Goal: Task Accomplishment & Management: Manage account settings

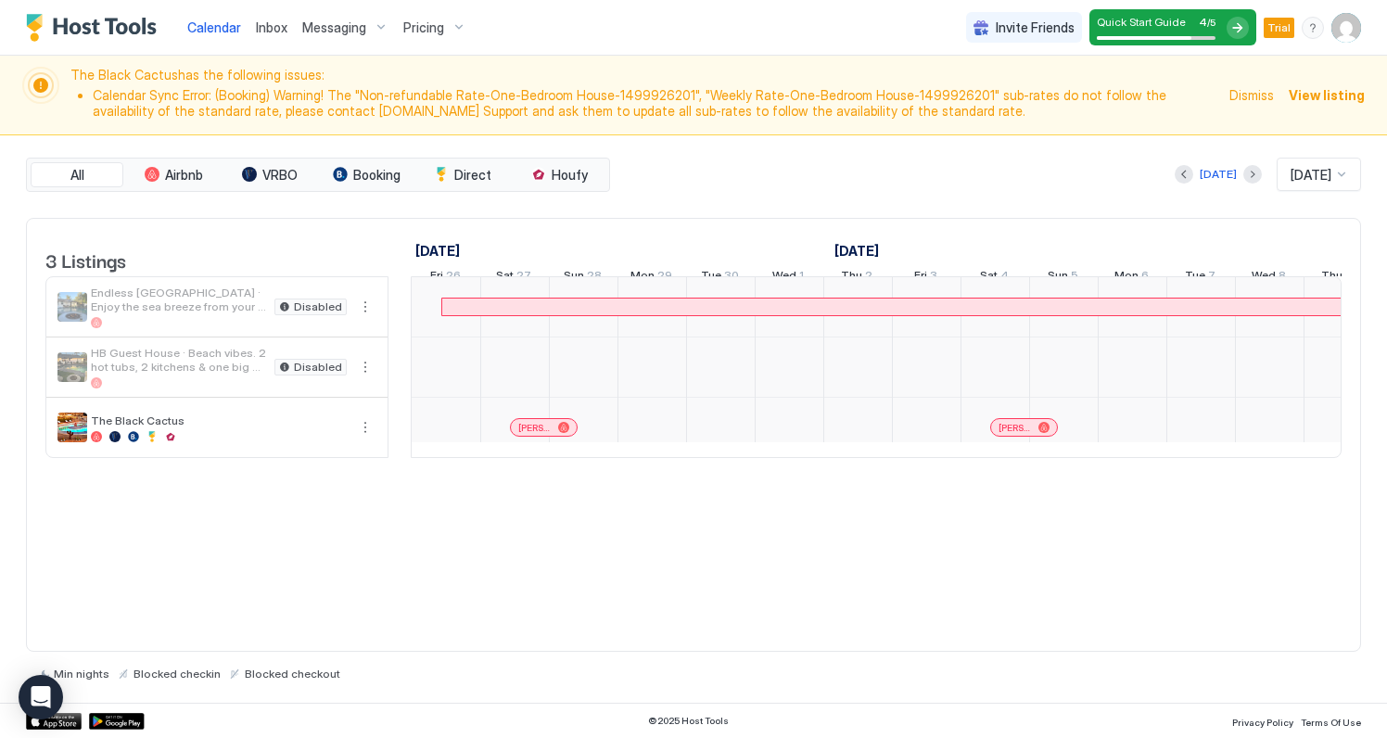
scroll to position [0, 1030]
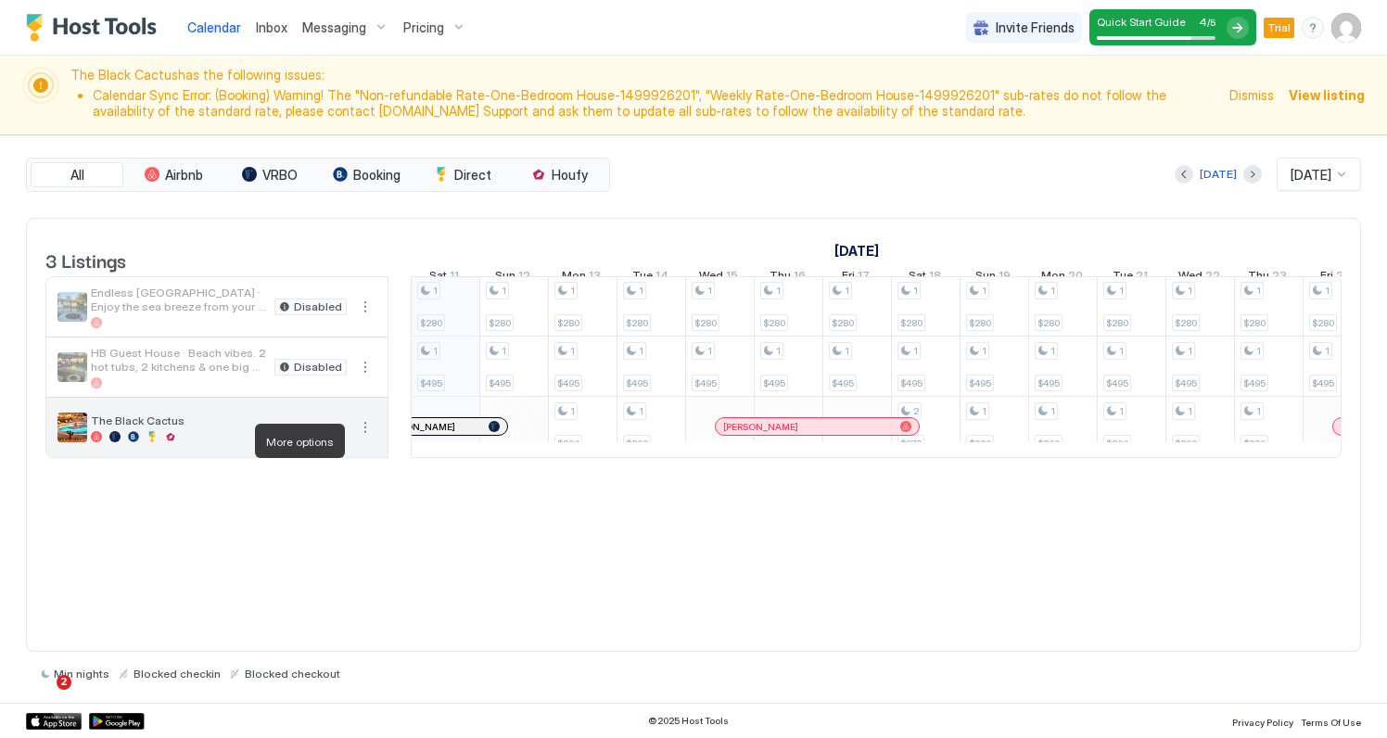
click at [365, 438] on button "More options" at bounding box center [365, 427] width 22 height 22
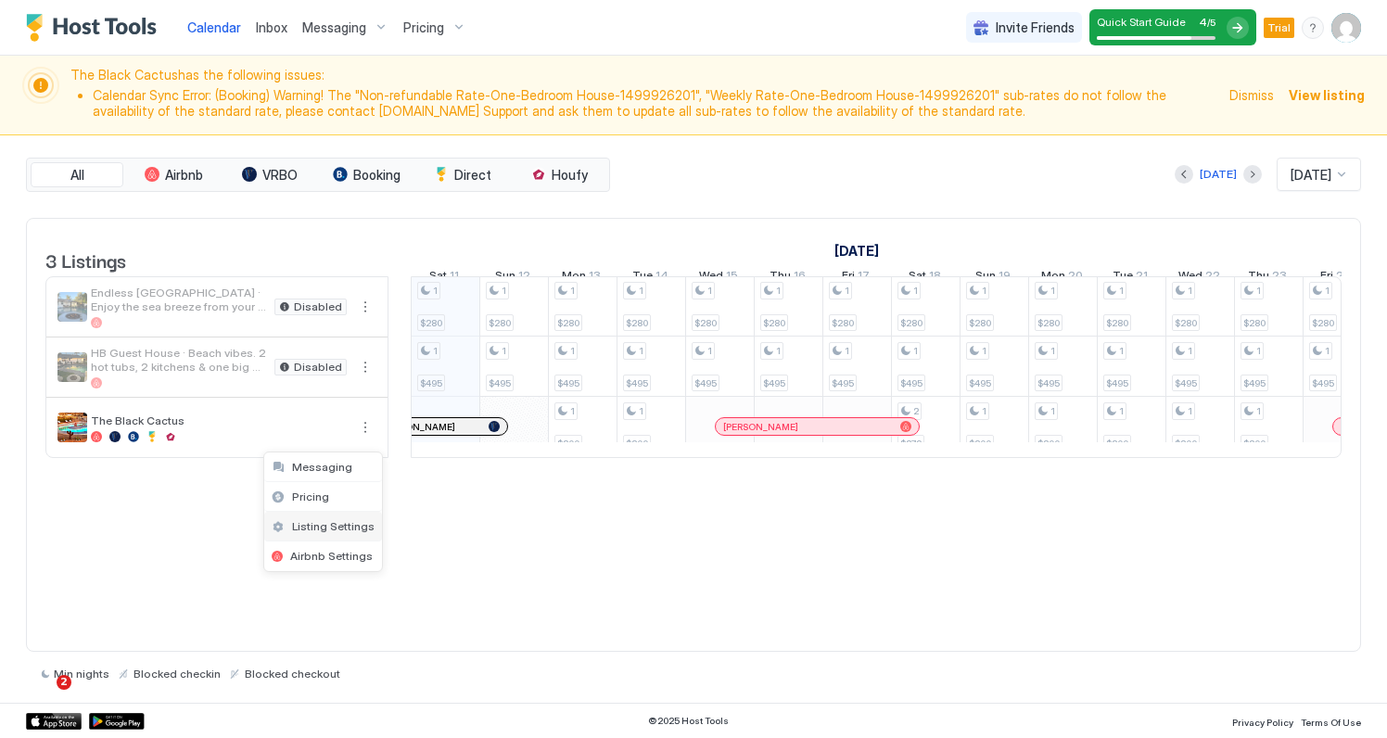
click at [323, 526] on span "Listing Settings" at bounding box center [333, 526] width 83 height 14
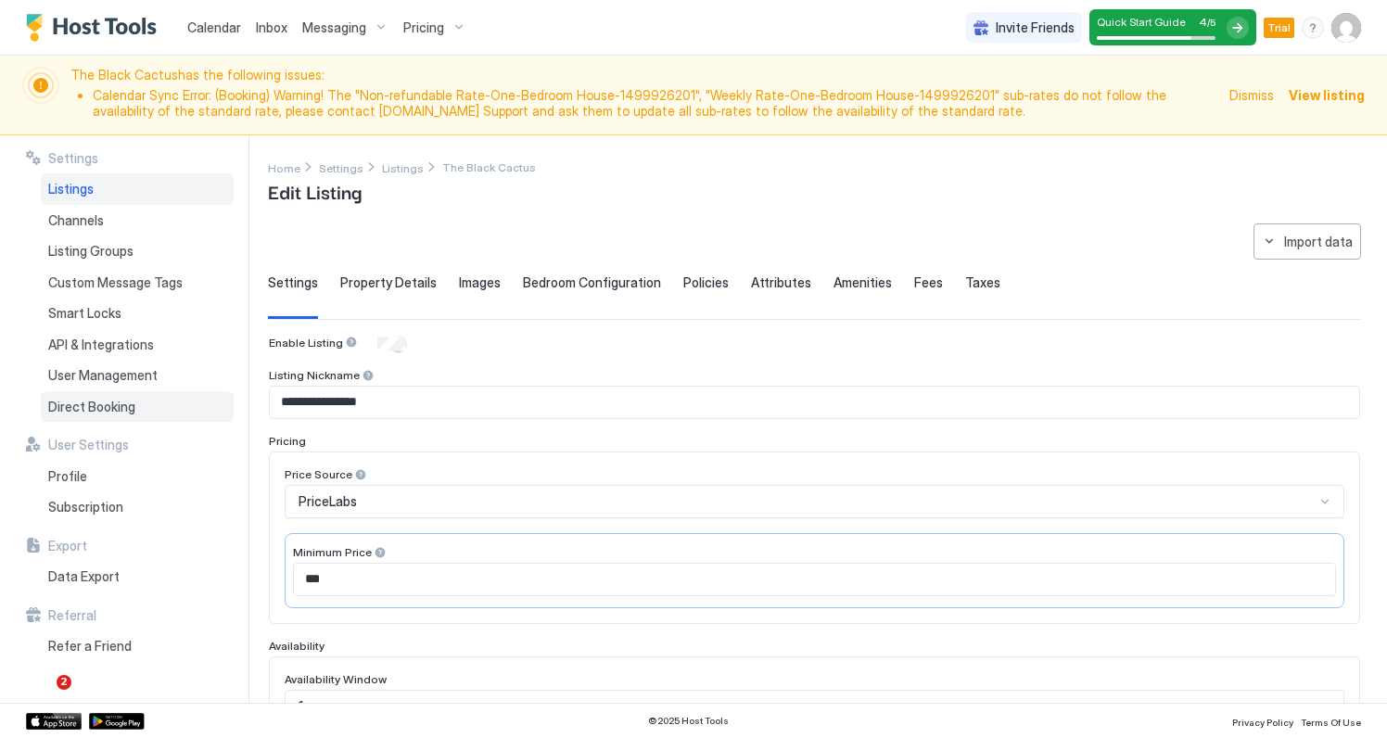
click at [97, 405] on span "Direct Booking" at bounding box center [91, 407] width 87 height 17
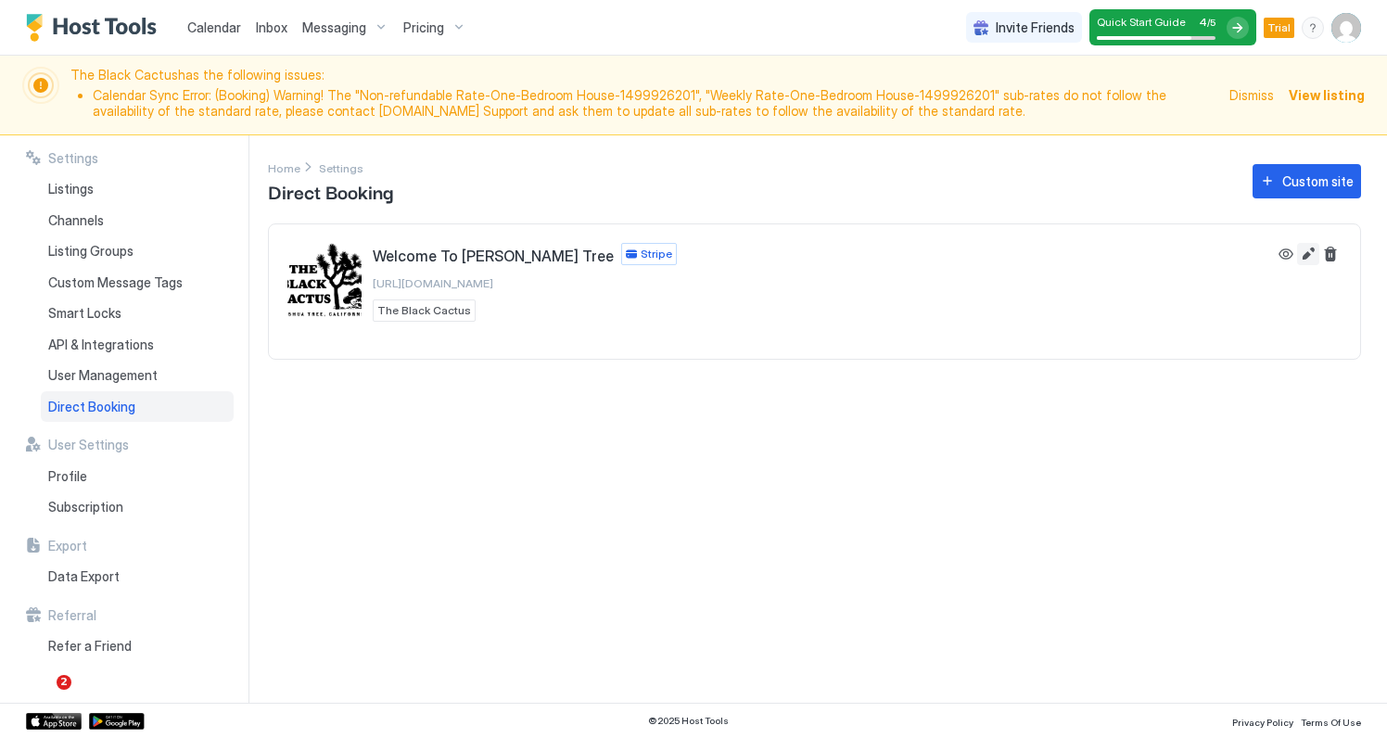
click at [1306, 256] on button "Edit" at bounding box center [1309, 254] width 22 height 22
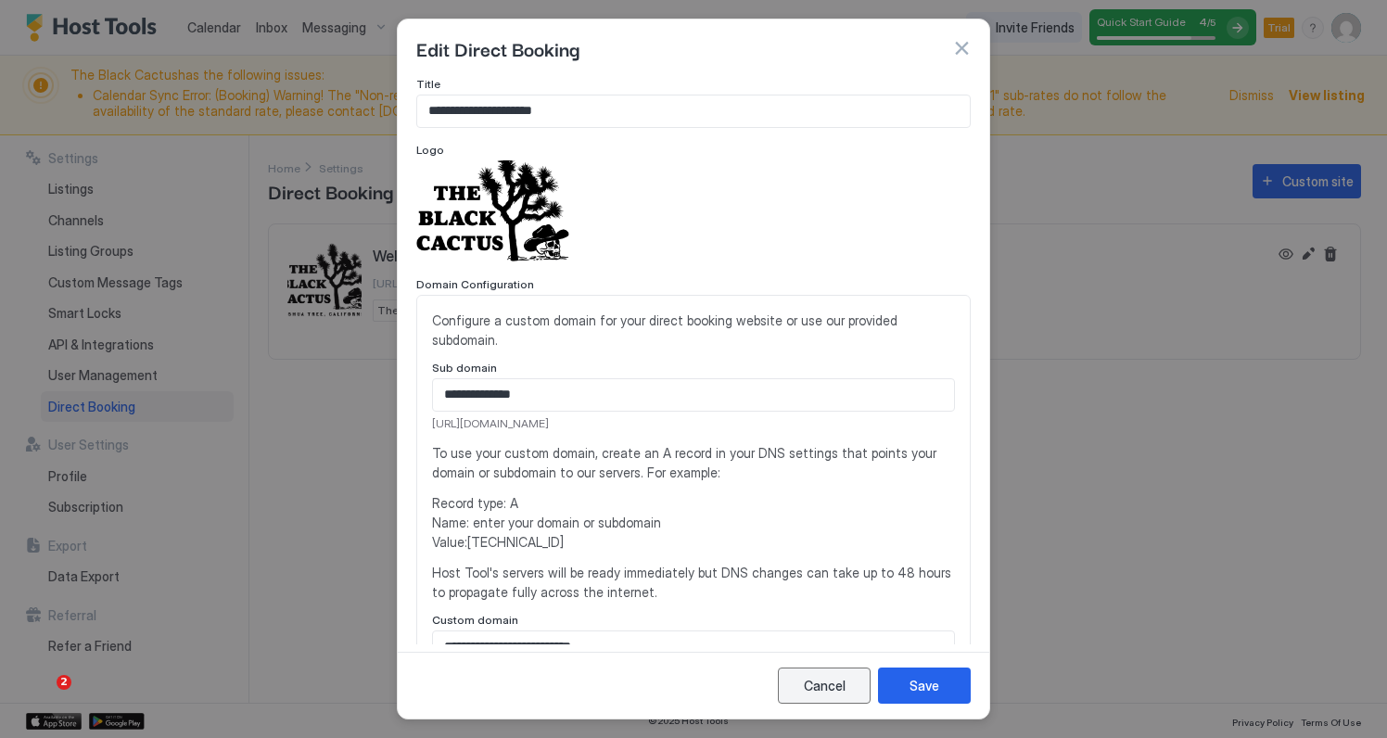
click at [805, 675] on button "Cancel" at bounding box center [824, 686] width 93 height 36
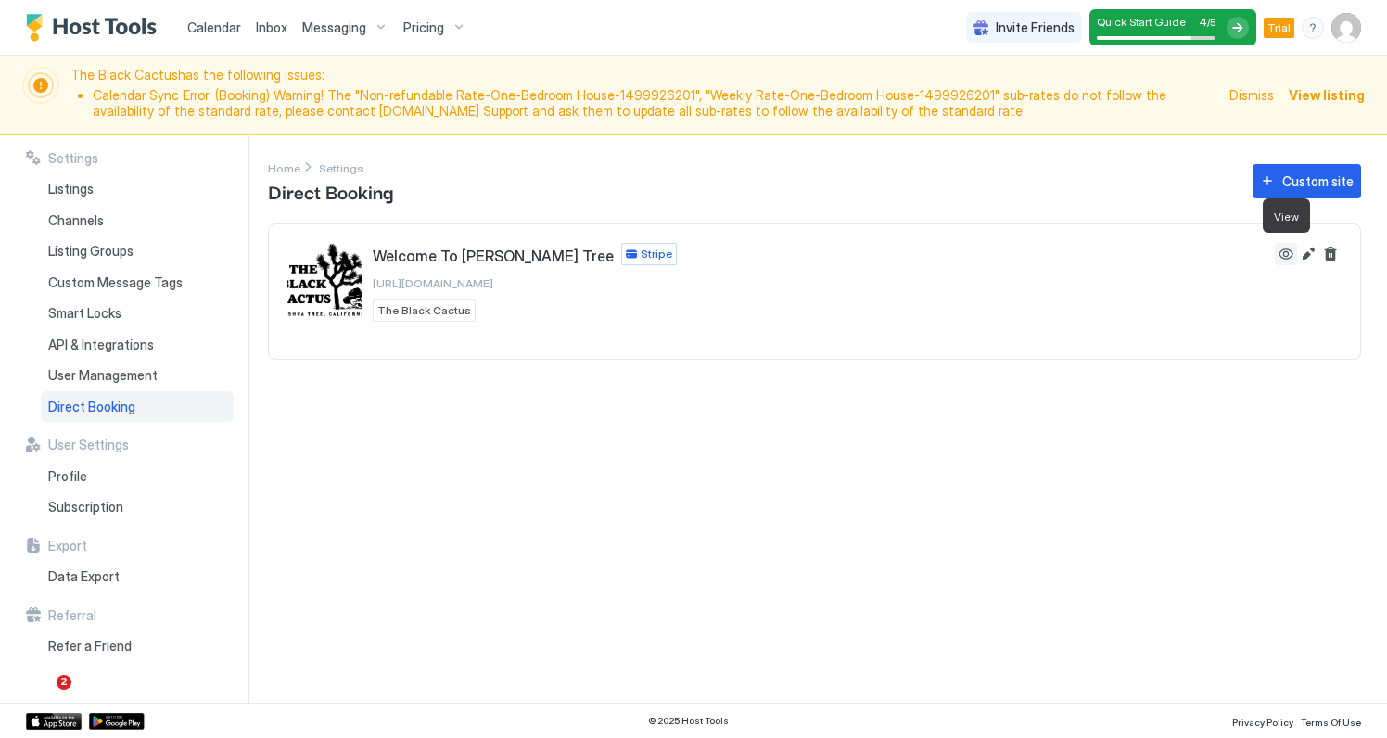
click at [1281, 254] on button "View" at bounding box center [1286, 254] width 22 height 22
click at [134, 185] on div "Listings" at bounding box center [137, 189] width 193 height 32
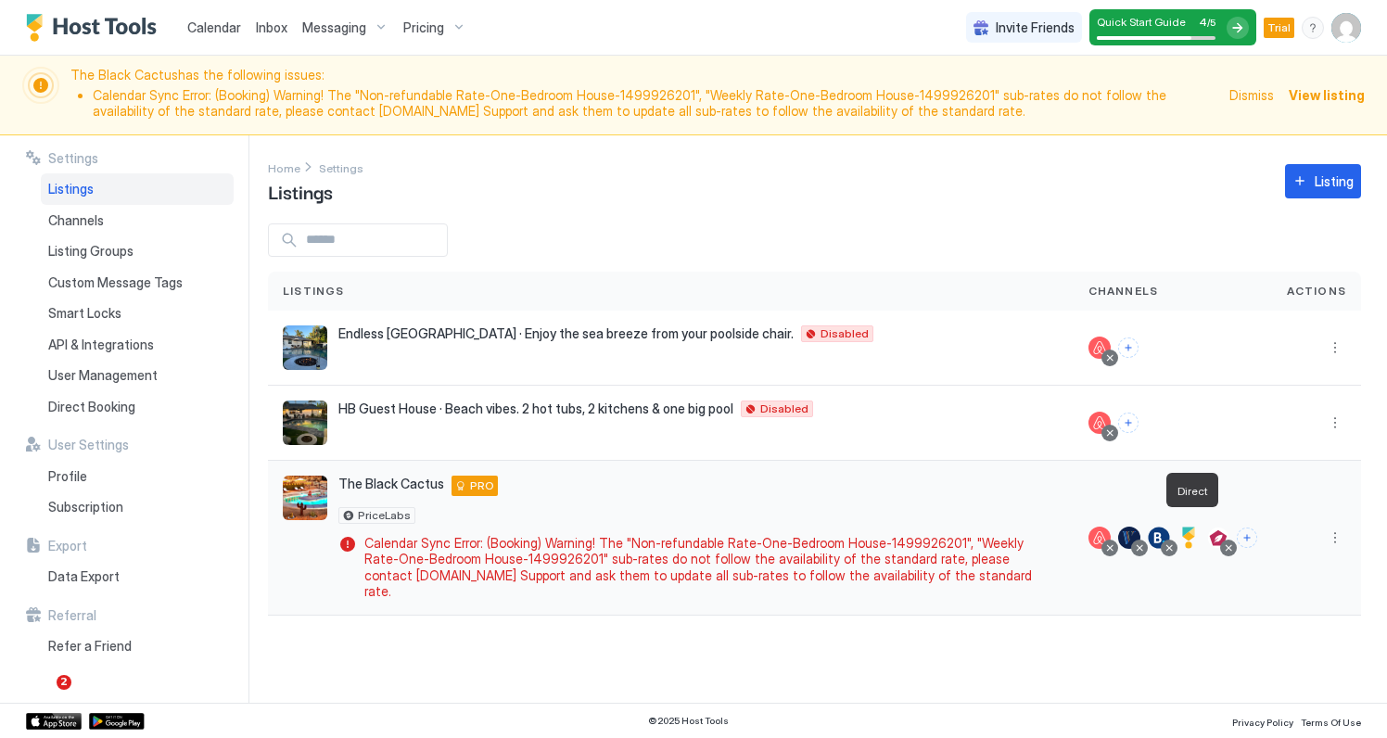
click at [1188, 527] on div at bounding box center [1189, 538] width 22 height 22
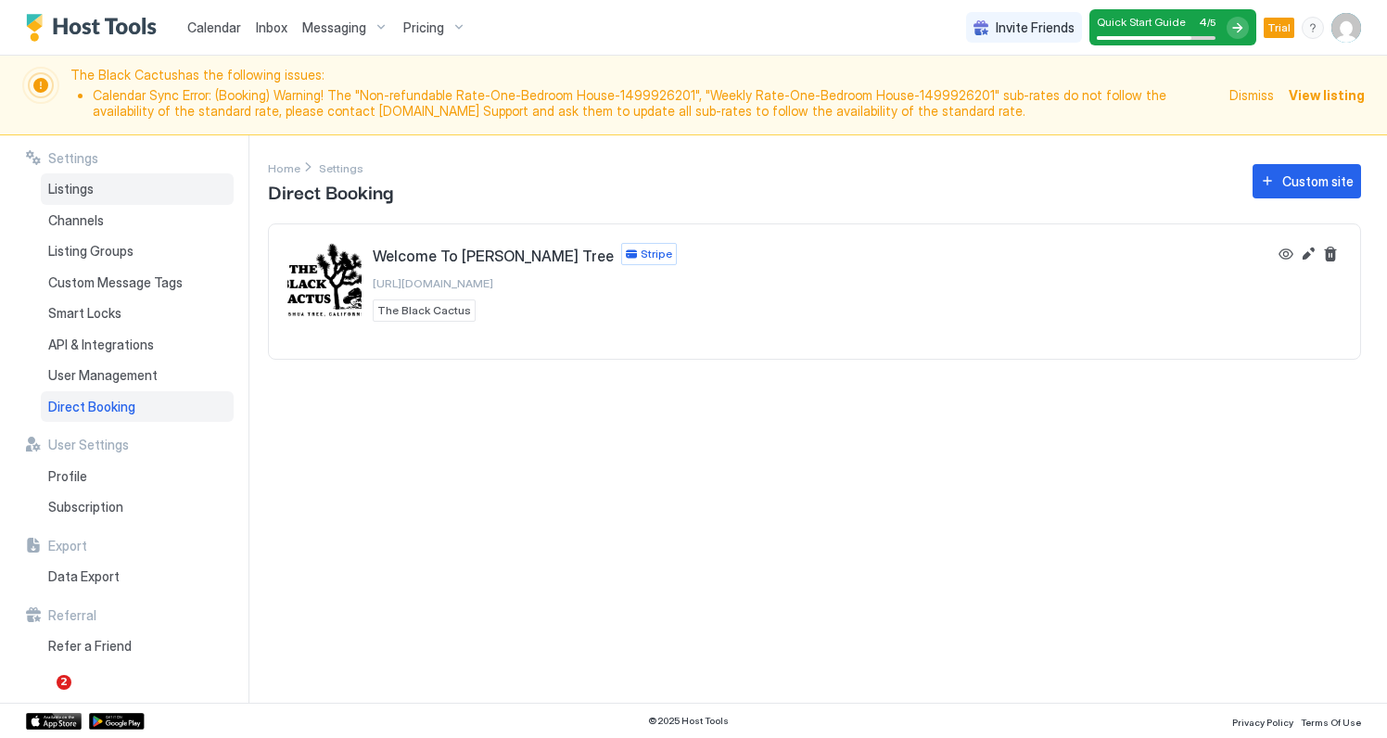
click at [102, 192] on div "Listings" at bounding box center [137, 189] width 193 height 32
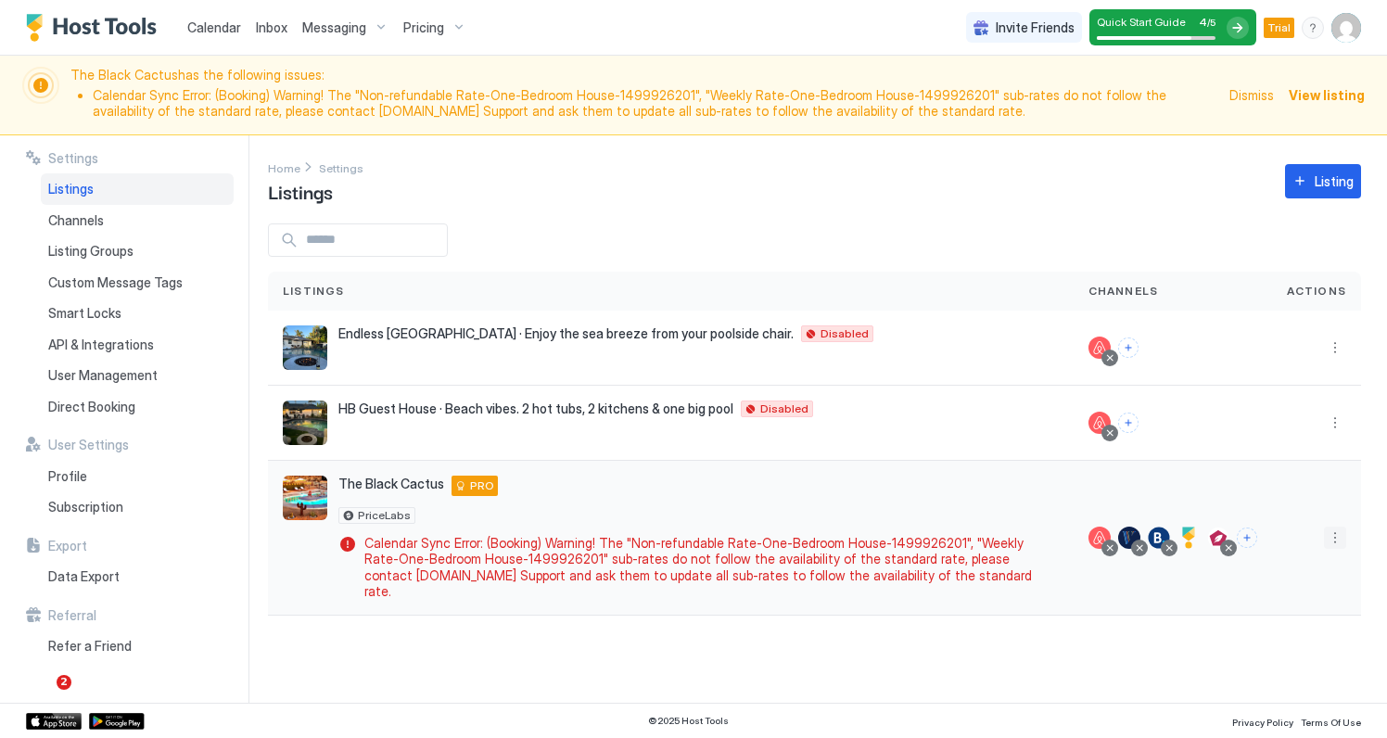
click at [1336, 527] on button "More options" at bounding box center [1335, 538] width 22 height 22
click at [1306, 613] on span "Listing Settings" at bounding box center [1293, 614] width 83 height 14
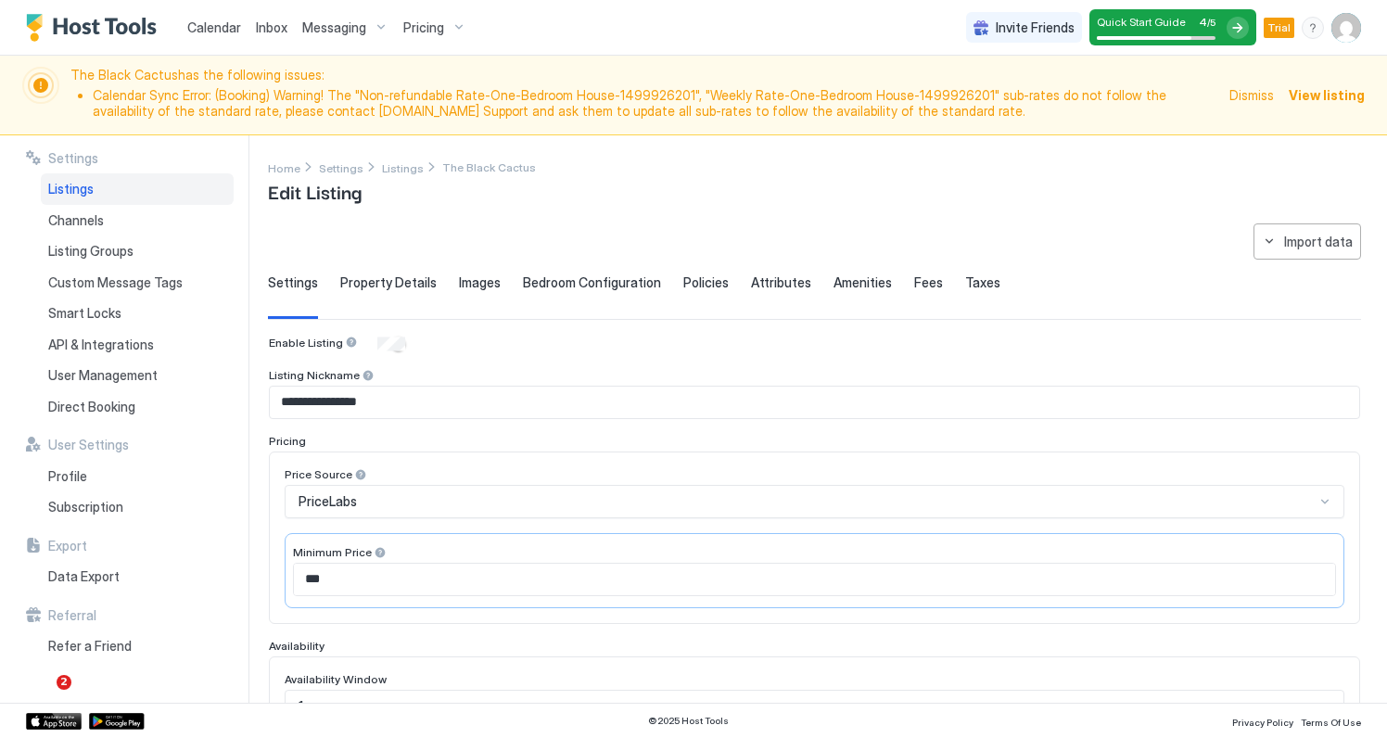
click at [403, 280] on span "Property Details" at bounding box center [388, 283] width 96 height 17
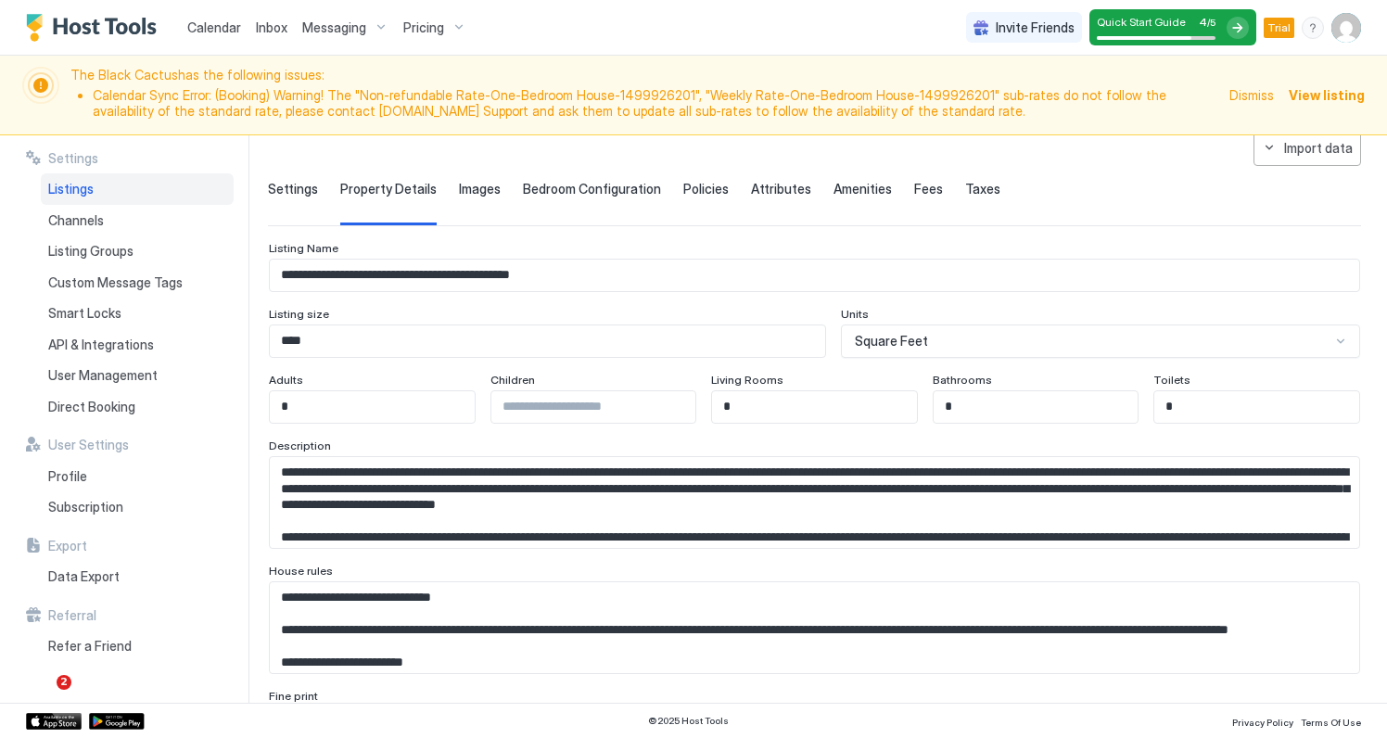
scroll to position [96, 0]
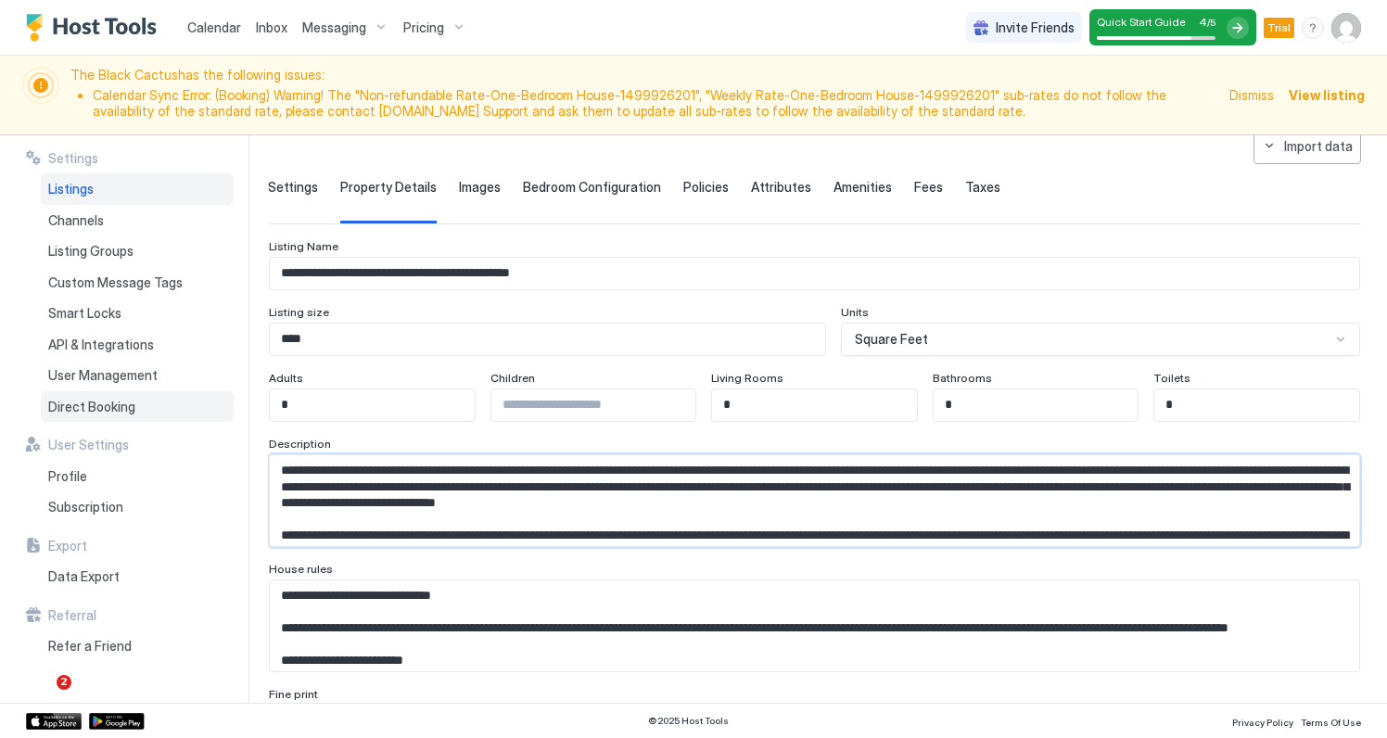
drag, startPoint x: 930, startPoint y: 504, endPoint x: 134, endPoint y: 392, distance: 803.5
click at [134, 392] on div "**********" at bounding box center [693, 419] width 1387 height 569
paste textarea "****"
click at [390, 469] on textarea "Input Field" at bounding box center [815, 500] width 1090 height 91
drag, startPoint x: 396, startPoint y: 468, endPoint x: 466, endPoint y: 471, distance: 69.6
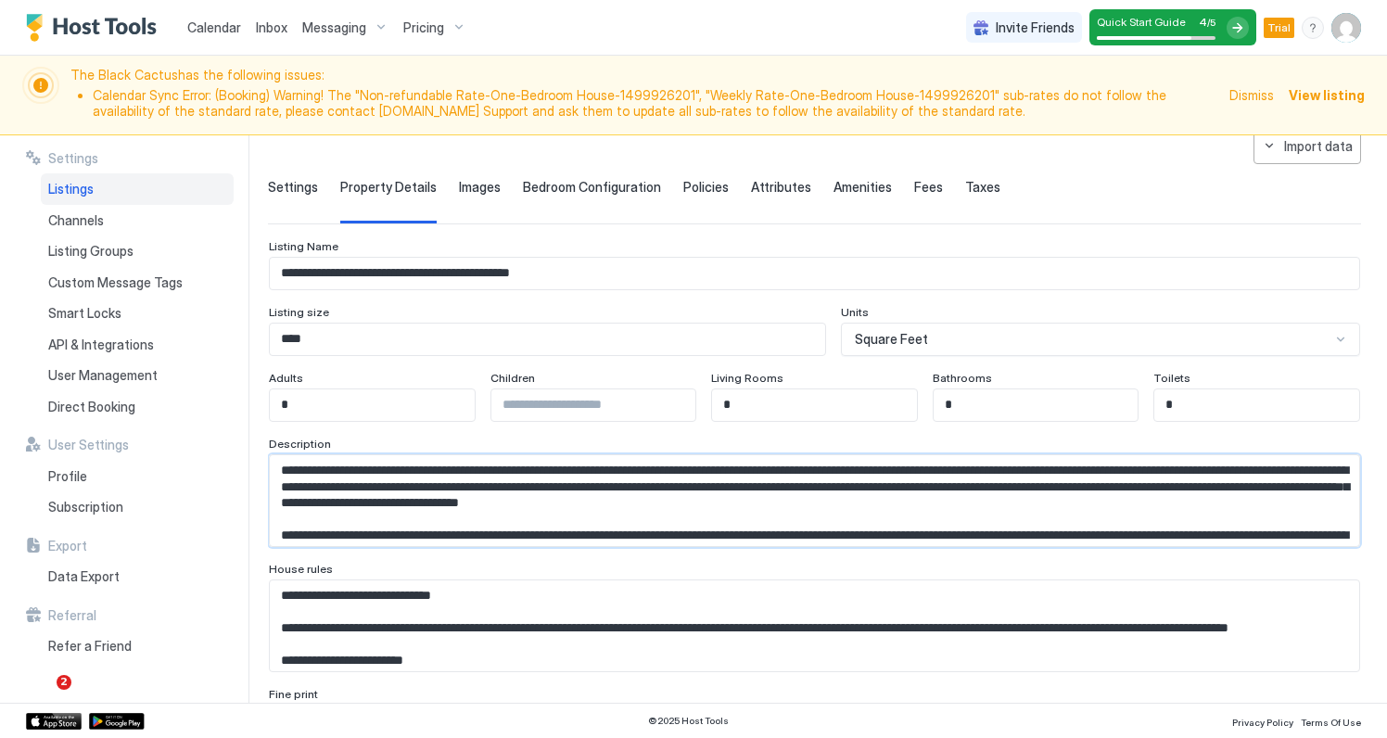
click at [466, 471] on textarea "Input Field" at bounding box center [815, 500] width 1090 height 91
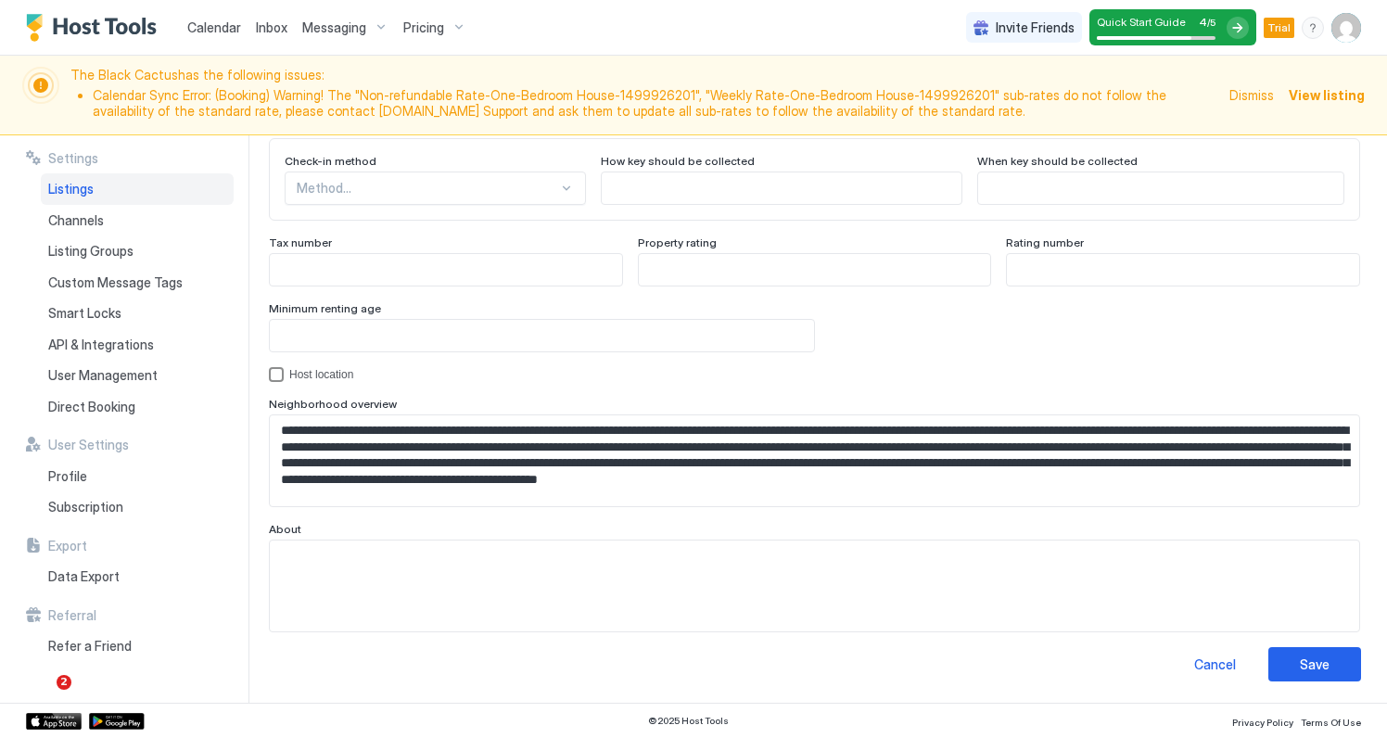
scroll to position [1751, 0]
type textarea "**********"
click at [1323, 665] on div "Save" at bounding box center [1315, 665] width 30 height 19
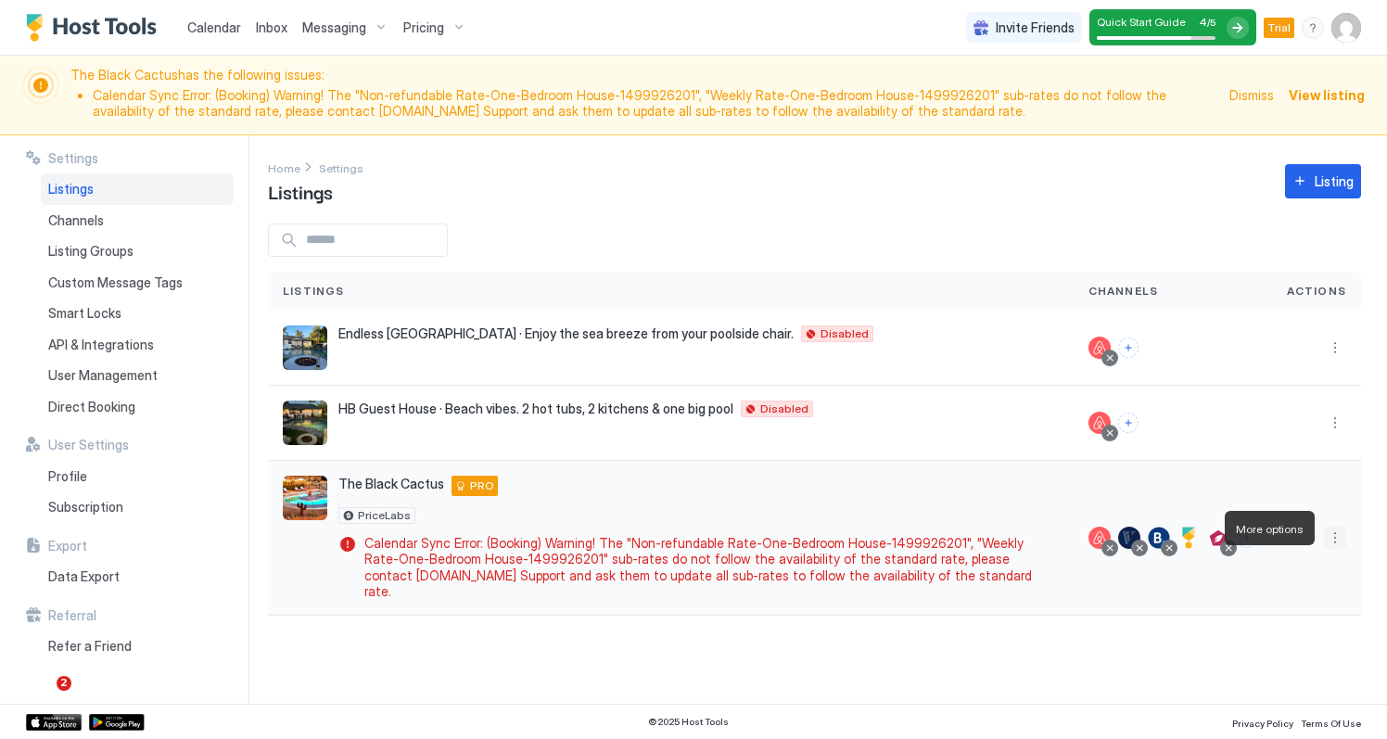
click at [1333, 528] on button "More options" at bounding box center [1335, 538] width 22 height 22
click at [1269, 610] on span "Listing Settings" at bounding box center [1293, 614] width 83 height 14
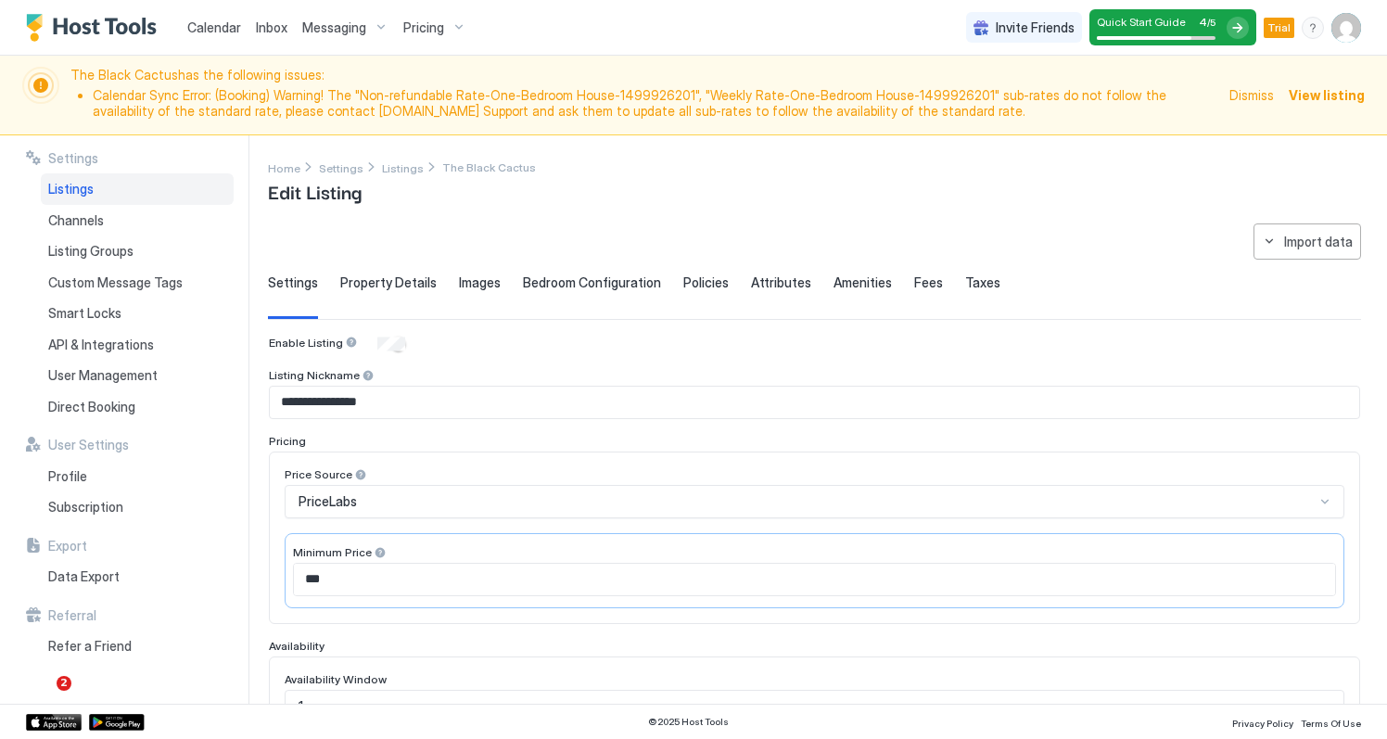
click at [393, 283] on span "Property Details" at bounding box center [388, 283] width 96 height 17
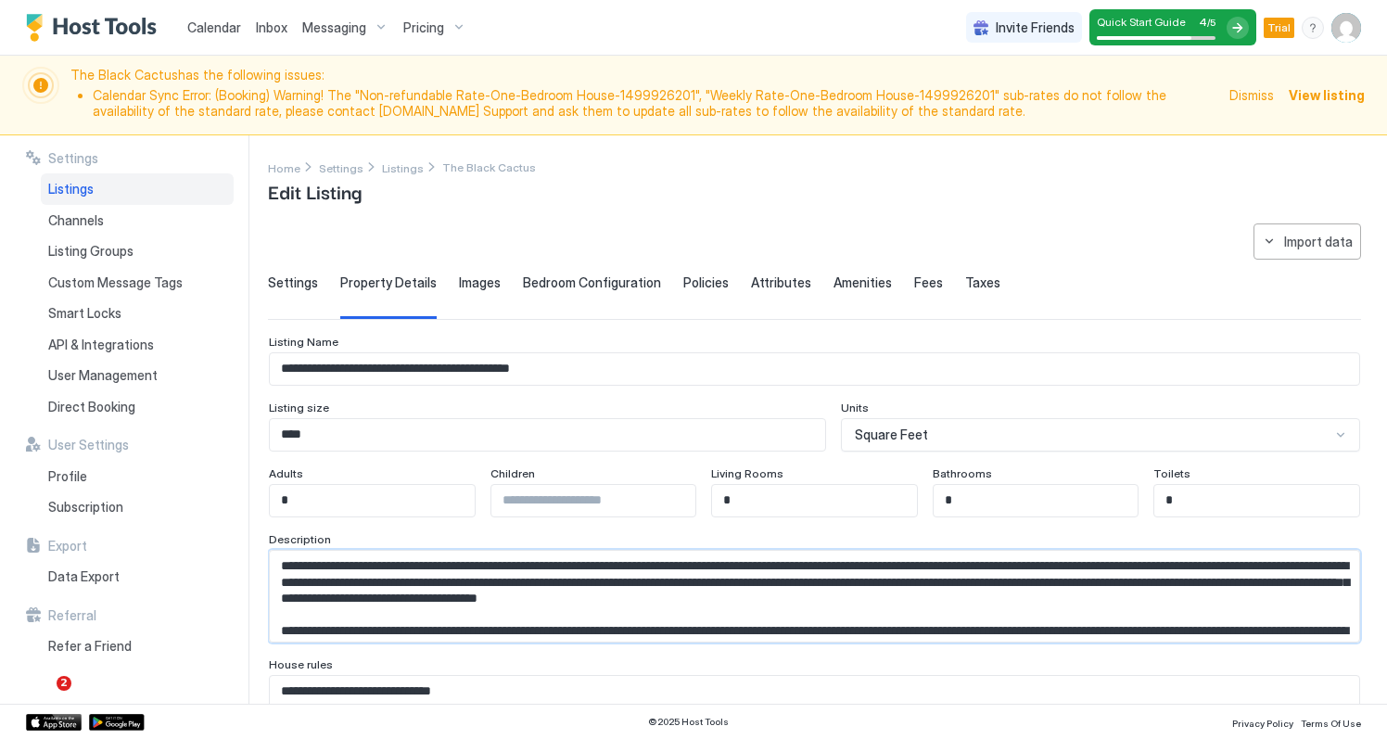
drag, startPoint x: 280, startPoint y: 561, endPoint x: 1073, endPoint y: 596, distance: 793.8
click at [1073, 596] on textarea "Input Field" at bounding box center [815, 596] width 1090 height 91
paste textarea "Input Field"
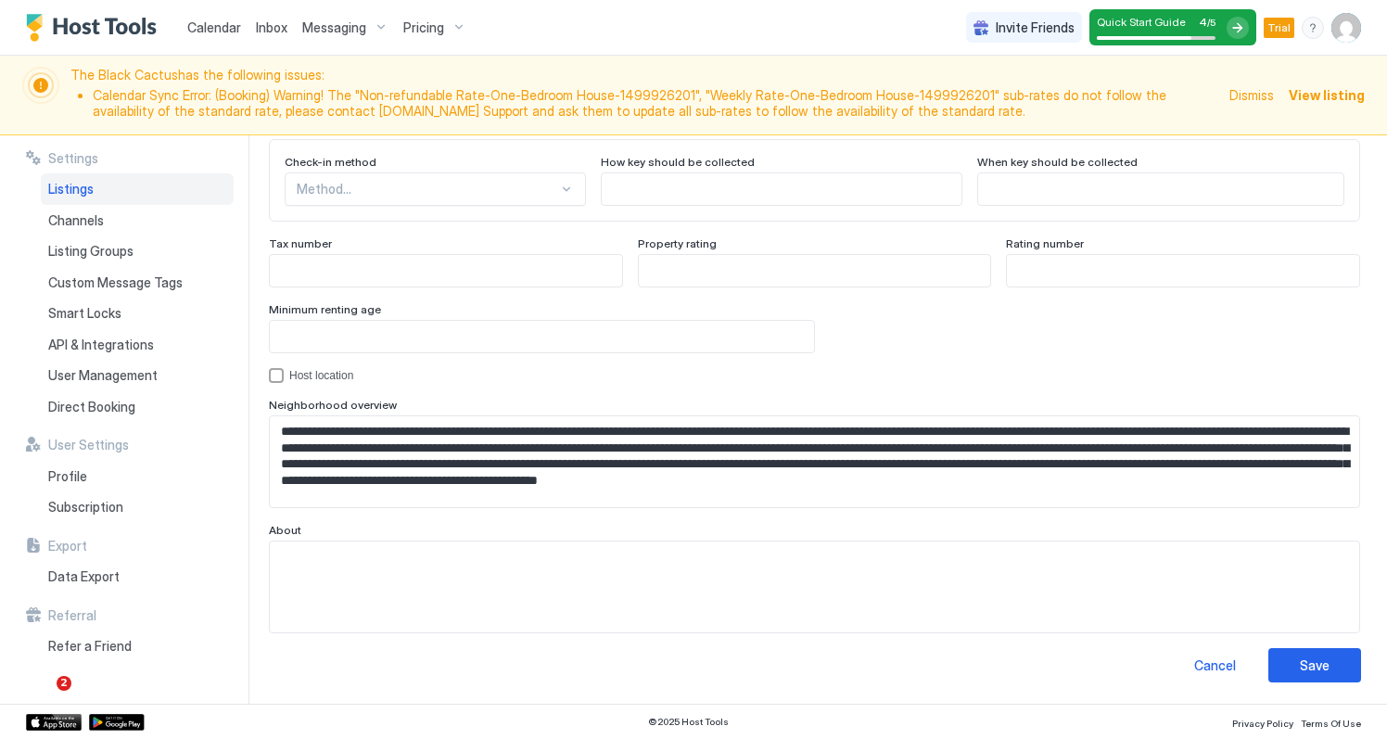
scroll to position [1750, 0]
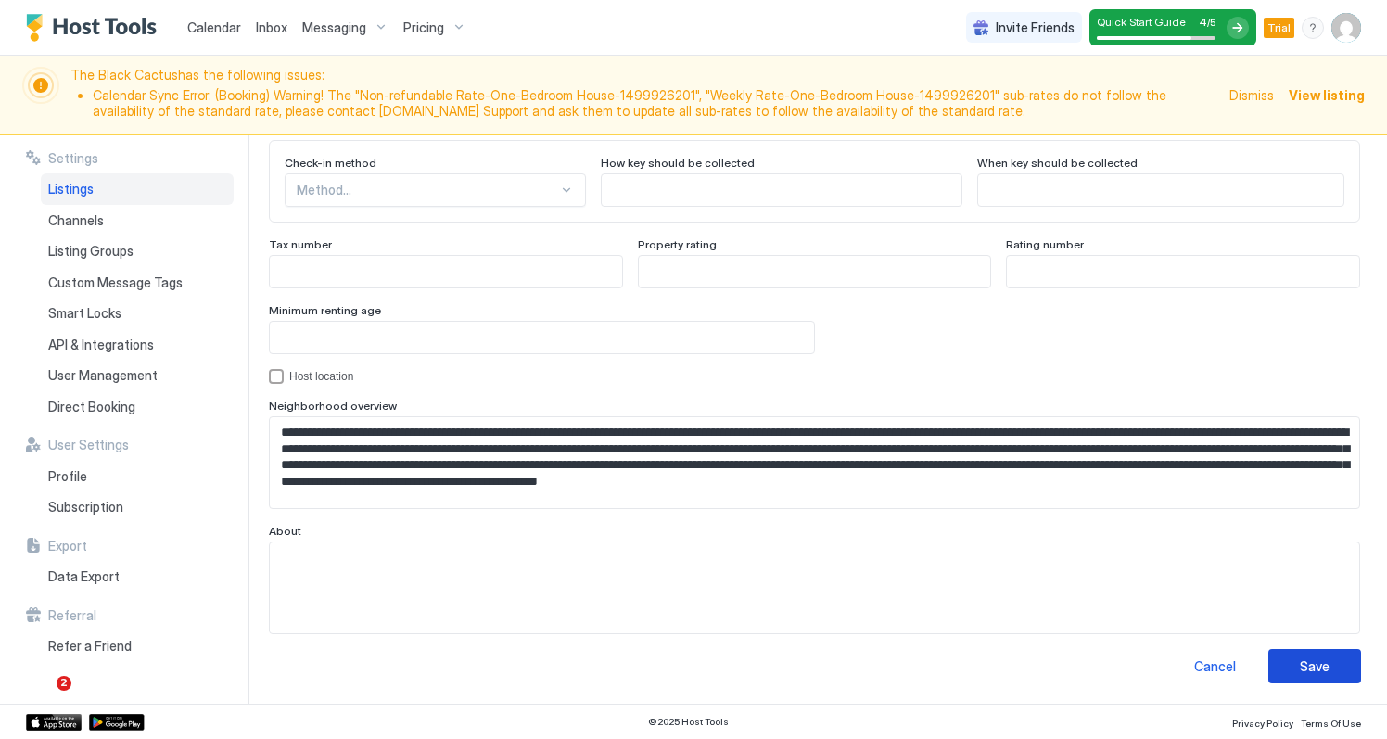
type textarea "**********"
click at [1323, 667] on div "Save" at bounding box center [1315, 666] width 30 height 19
